Goal: Task Accomplishment & Management: Use online tool/utility

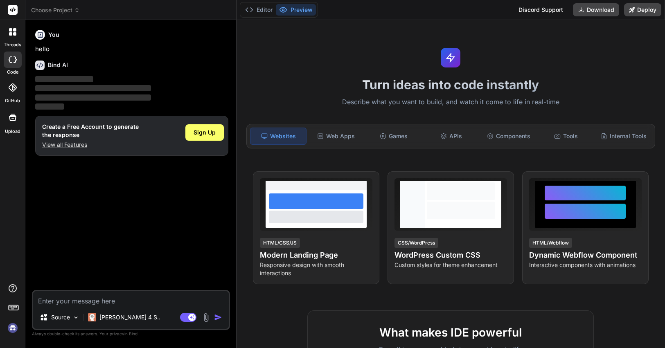
click at [12, 328] on img at bounding box center [13, 328] width 14 height 14
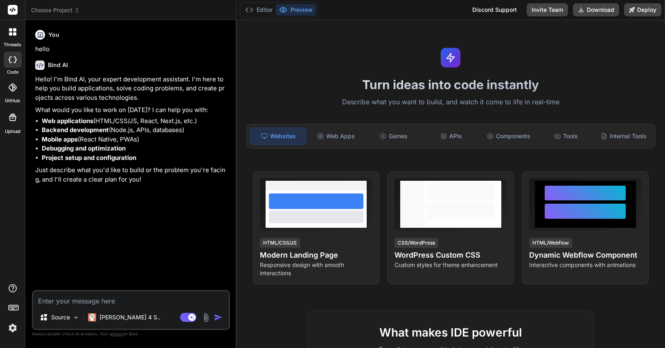
type textarea "x"
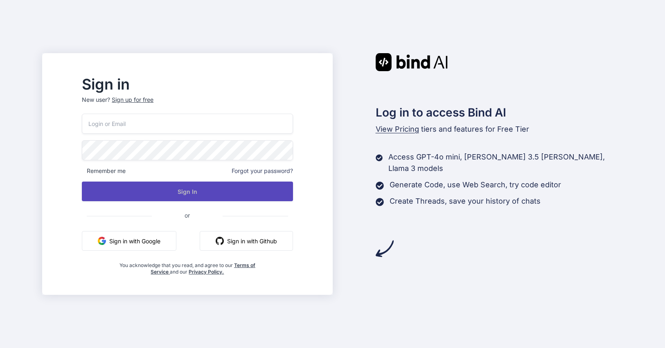
type input "[EMAIL_ADDRESS][DOMAIN_NAME]"
click at [194, 190] on button "Sign In" at bounding box center [187, 192] width 211 height 20
click at [207, 193] on button "Sign In" at bounding box center [187, 192] width 211 height 20
